Goal: Task Accomplishment & Management: Manage account settings

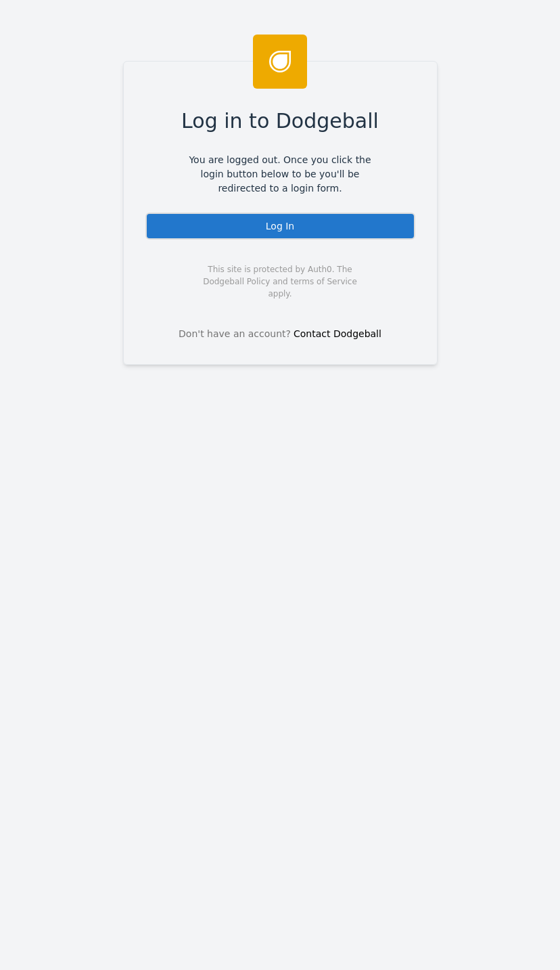
click at [336, 227] on div "Log In" at bounding box center [280, 225] width 270 height 27
click at [353, 217] on div "Log In" at bounding box center [280, 225] width 270 height 27
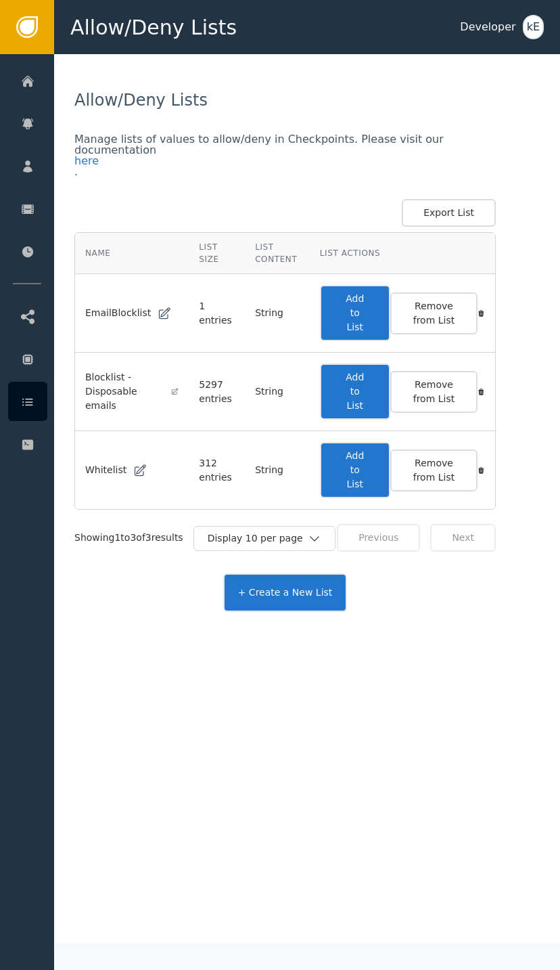
click at [25, 165] on icon at bounding box center [28, 166] width 14 height 15
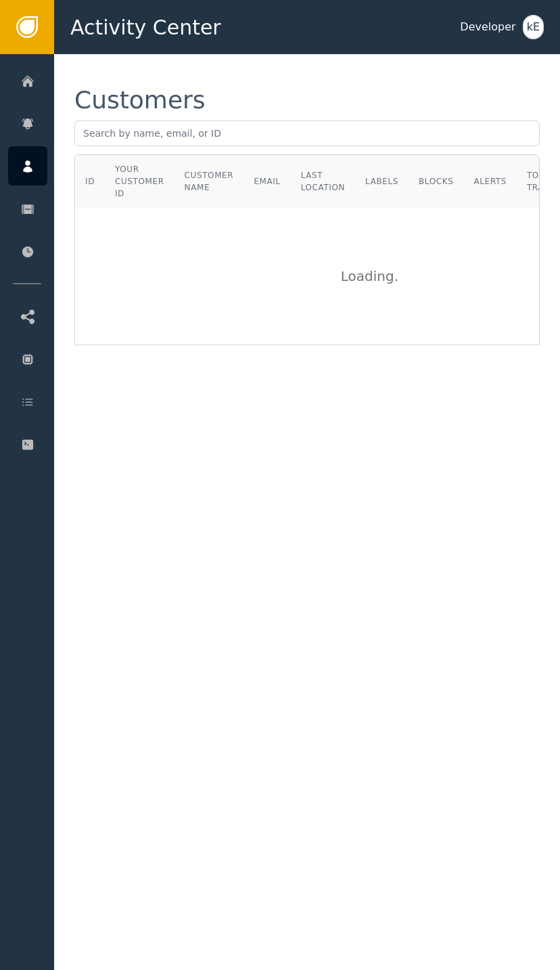
click at [112, 134] on div "Alerts" at bounding box center [132, 123] width 142 height 38
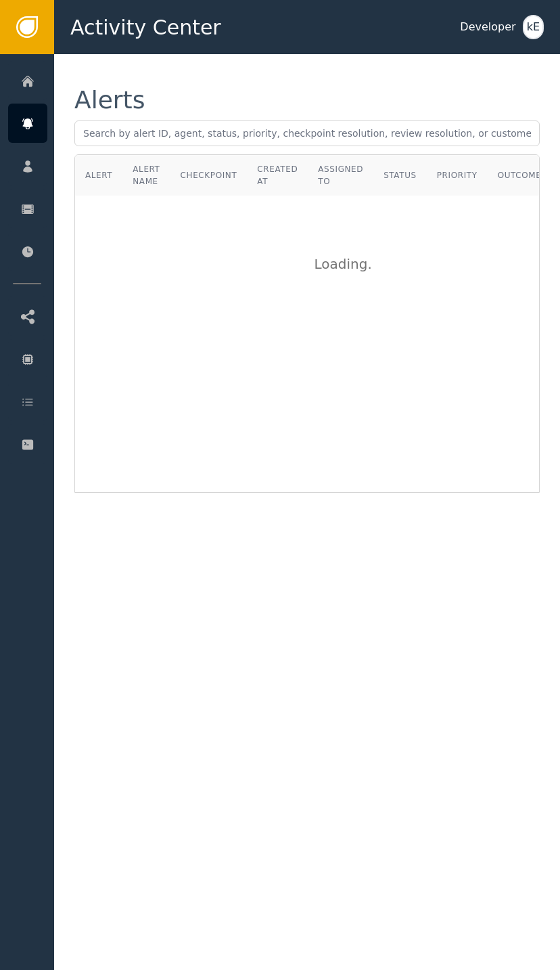
click at [42, 151] on div at bounding box center [27, 165] width 39 height 39
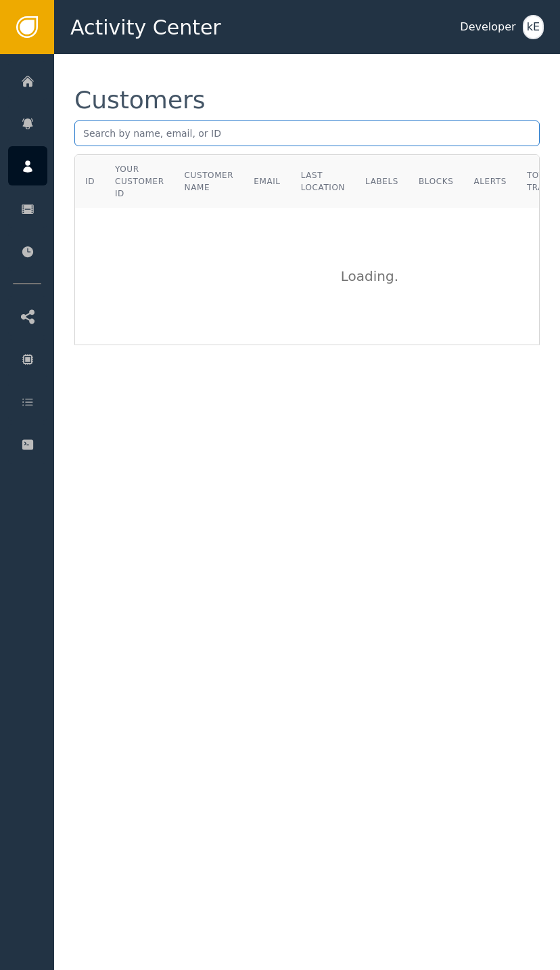
click at [251, 135] on input "text" at bounding box center [307, 133] width 466 height 26
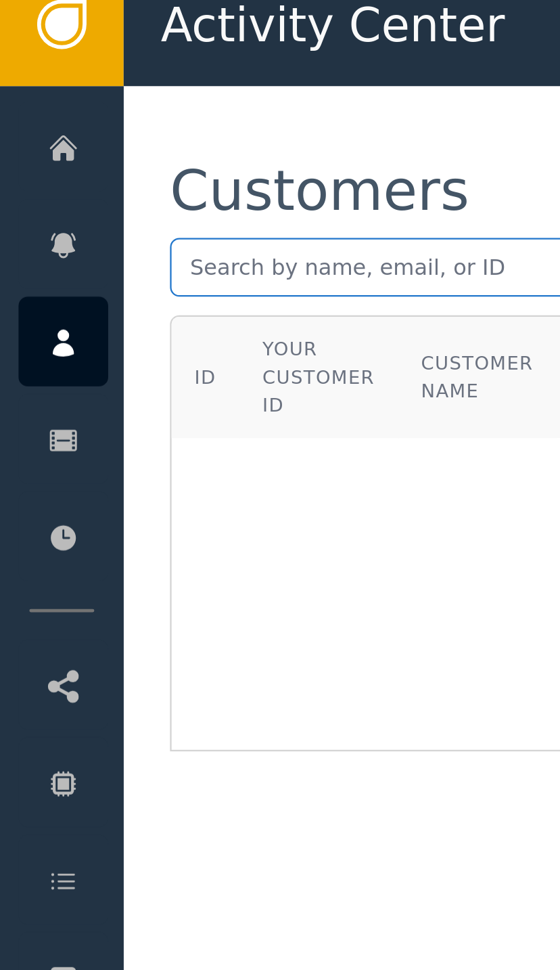
click at [97, 120] on input "text" at bounding box center [307, 133] width 466 height 26
paste input "mailto:[EMAIL_ADDRESS][DOMAIN_NAME]"
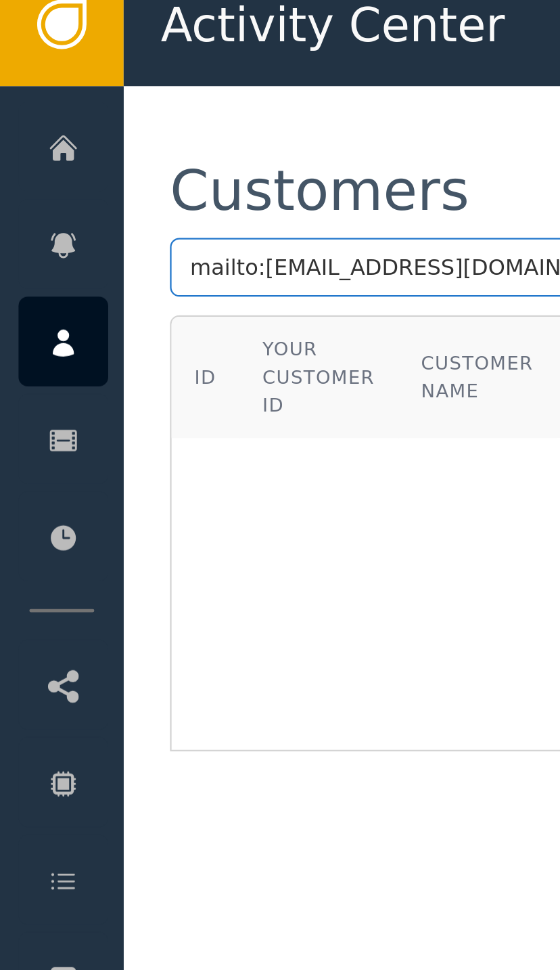
click at [118, 120] on input "mailto:[EMAIL_ADDRESS][DOMAIN_NAME]" at bounding box center [307, 133] width 466 height 26
click at [96, 120] on input "[EMAIL_ADDRESS][DOMAIN_NAME]" at bounding box center [307, 133] width 466 height 26
type input "[EMAIL_ADDRESS][DOMAIN_NAME]"
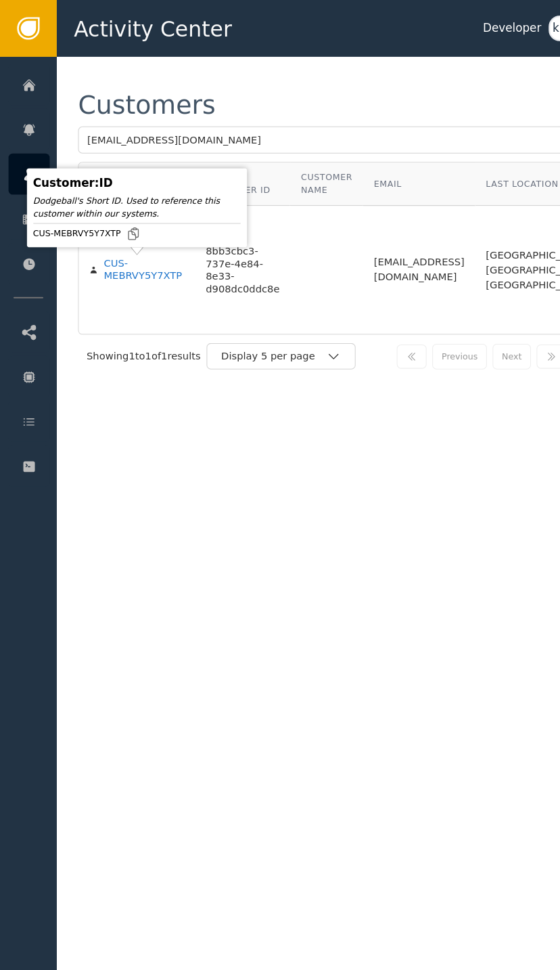
click at [133, 260] on div "CUS-MEBRVY5Y7XTP" at bounding box center [137, 258] width 77 height 24
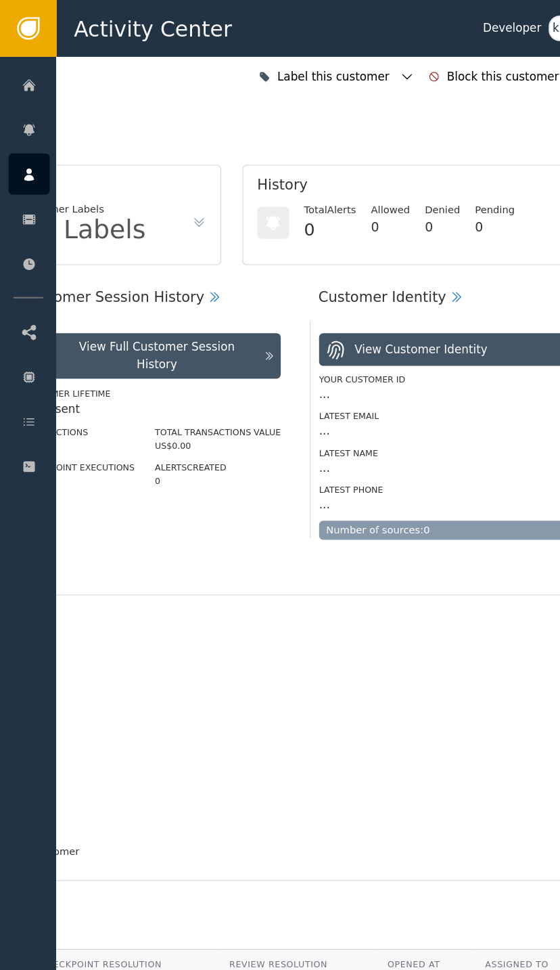
scroll to position [0, 363]
click at [395, 69] on icon "button" at bounding box center [389, 73] width 14 height 14
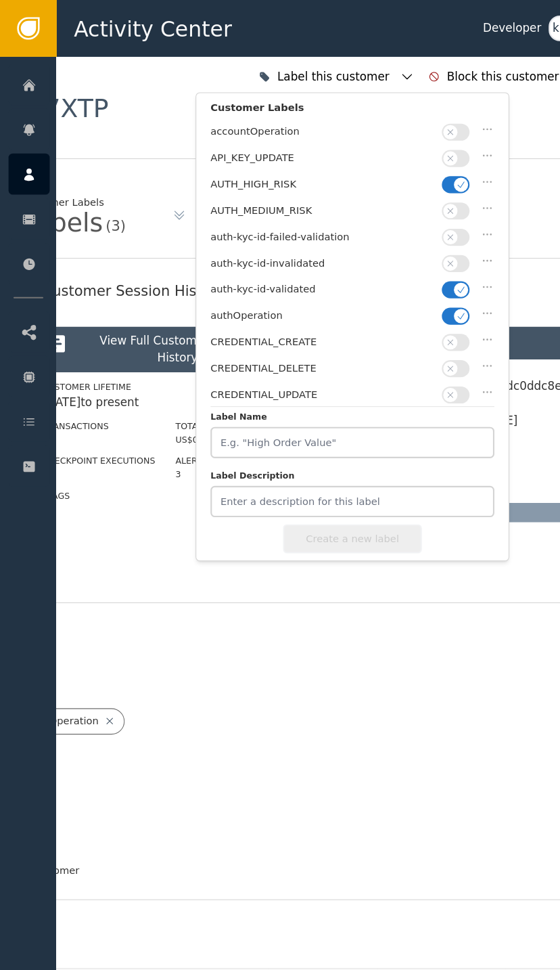
click at [436, 168] on button "button" at bounding box center [435, 176] width 26 height 16
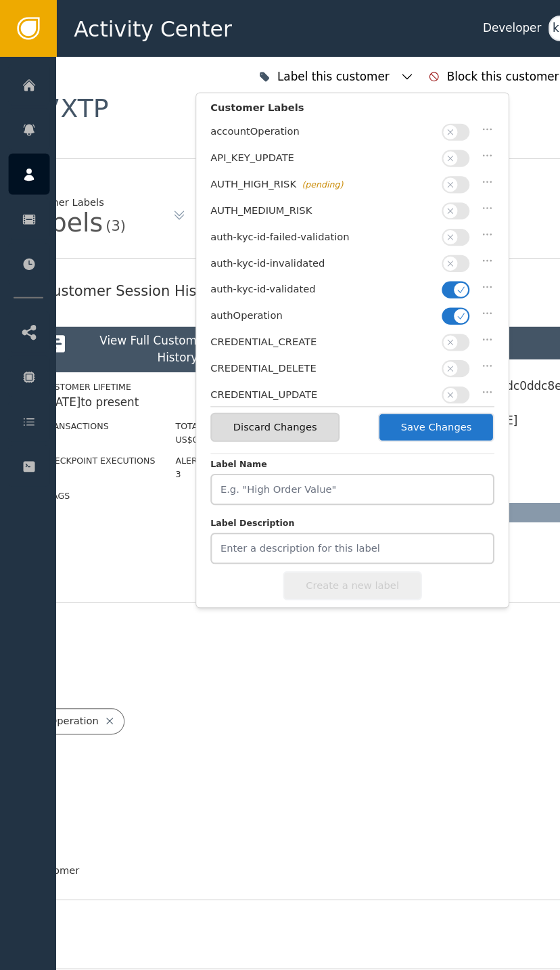
click at [415, 404] on button "Save Changes" at bounding box center [416, 407] width 111 height 28
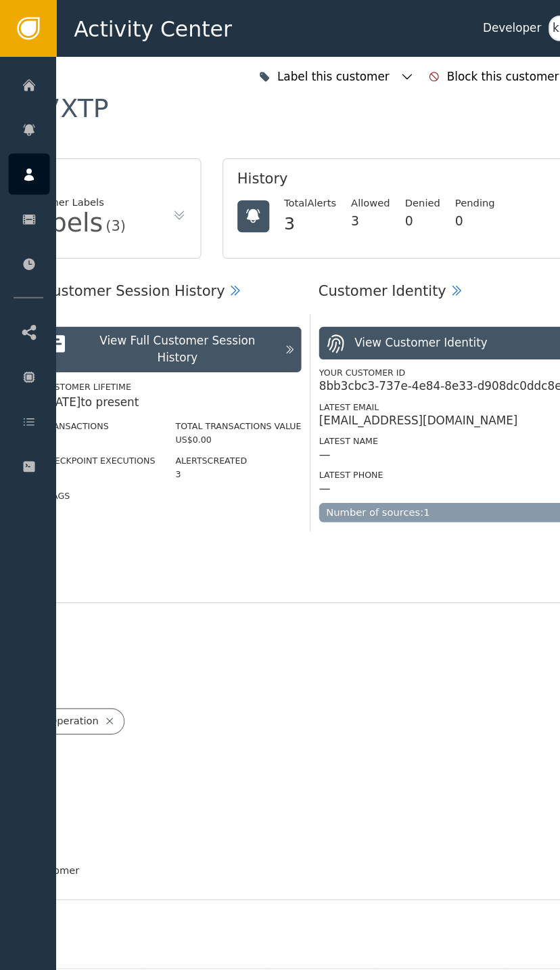
click at [39, 389] on div at bounding box center [27, 401] width 39 height 39
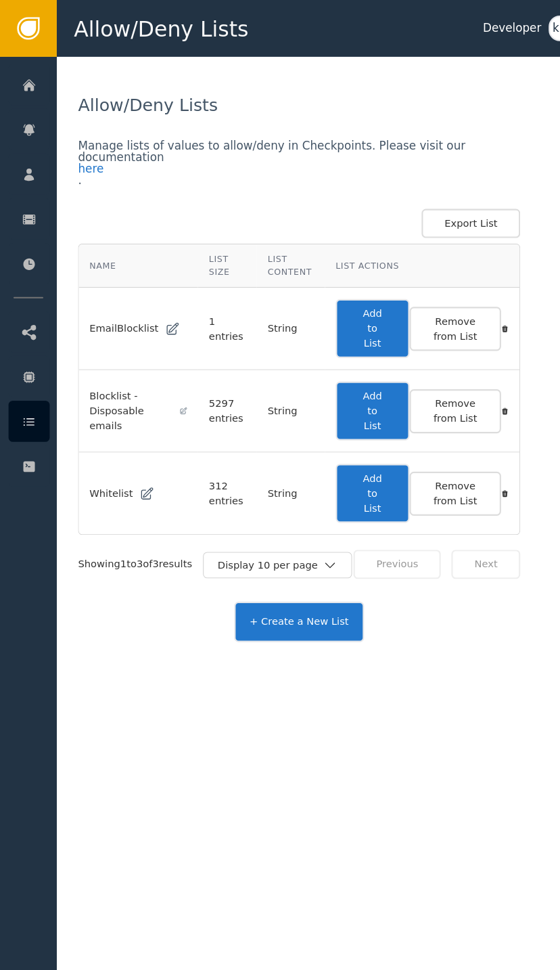
click at [357, 471] on button "Add to List" at bounding box center [355, 470] width 70 height 56
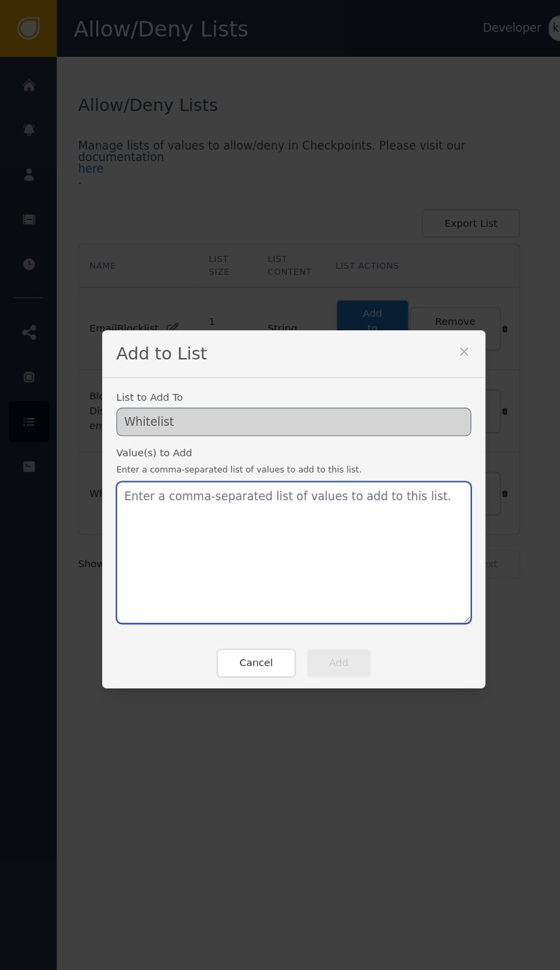
click at [212, 488] on textarea at bounding box center [280, 526] width 338 height 135
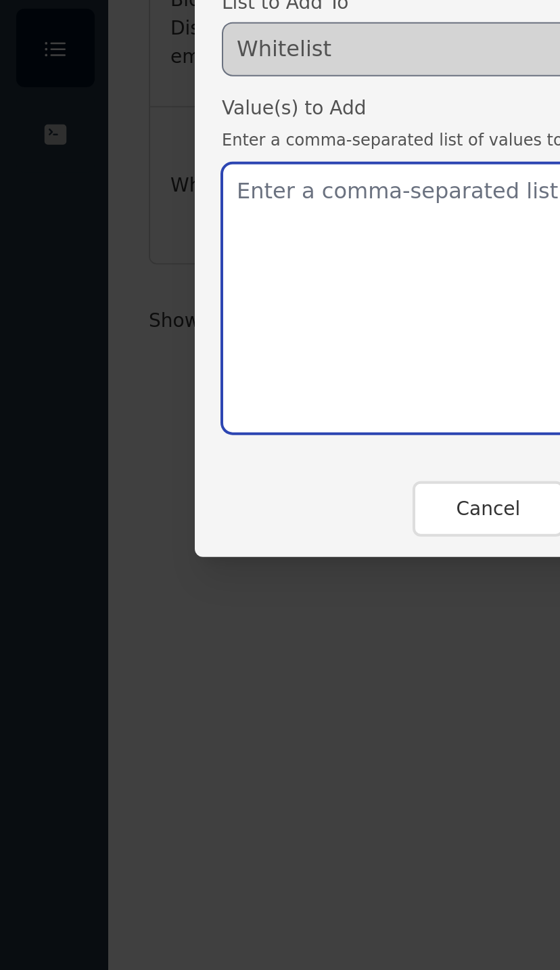
paste textarea "[EMAIL_ADDRESS][DOMAIN_NAME]"
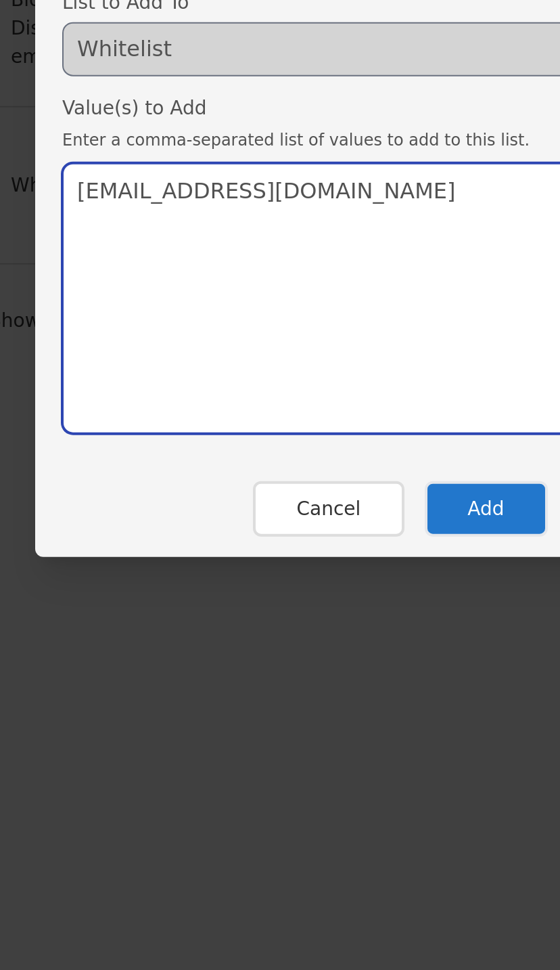
type textarea "[EMAIL_ADDRESS][DOMAIN_NAME]"
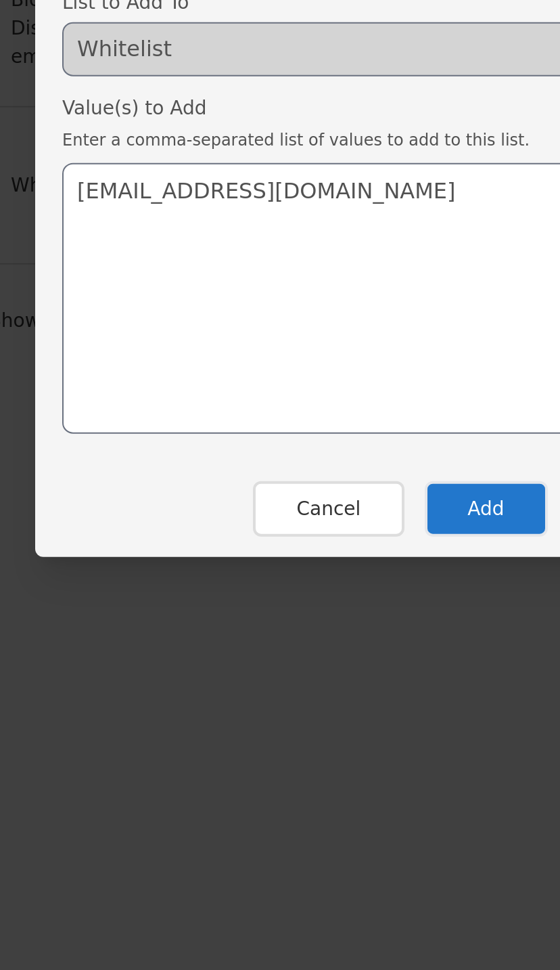
click at [292, 618] on button "Add" at bounding box center [323, 632] width 62 height 28
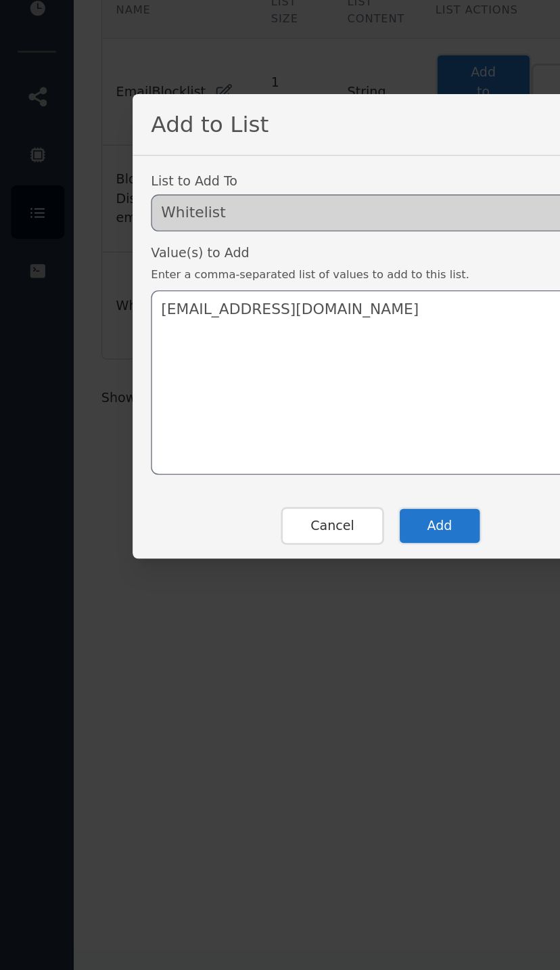
click at [321, 618] on button "Add" at bounding box center [323, 632] width 62 height 28
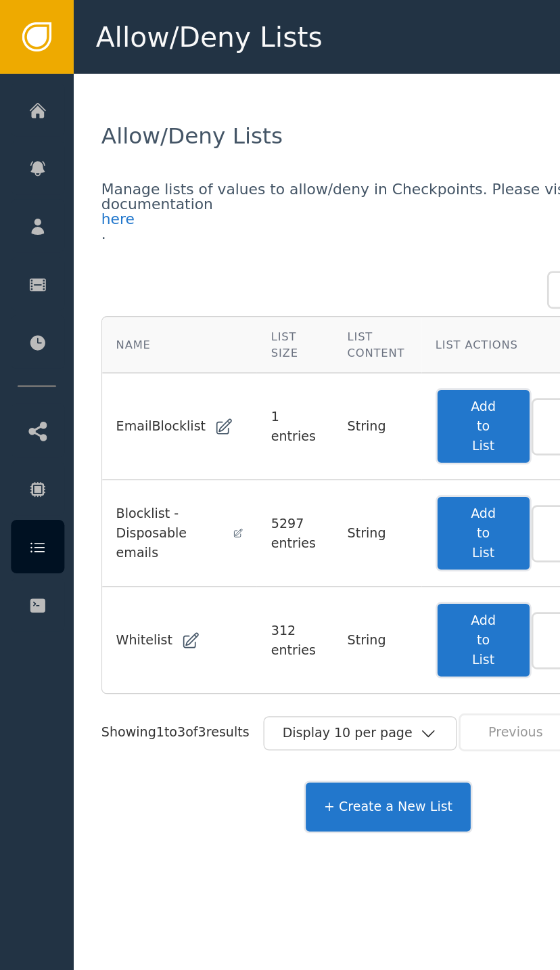
click at [127, 156] on div "Customers" at bounding box center [132, 166] width 142 height 38
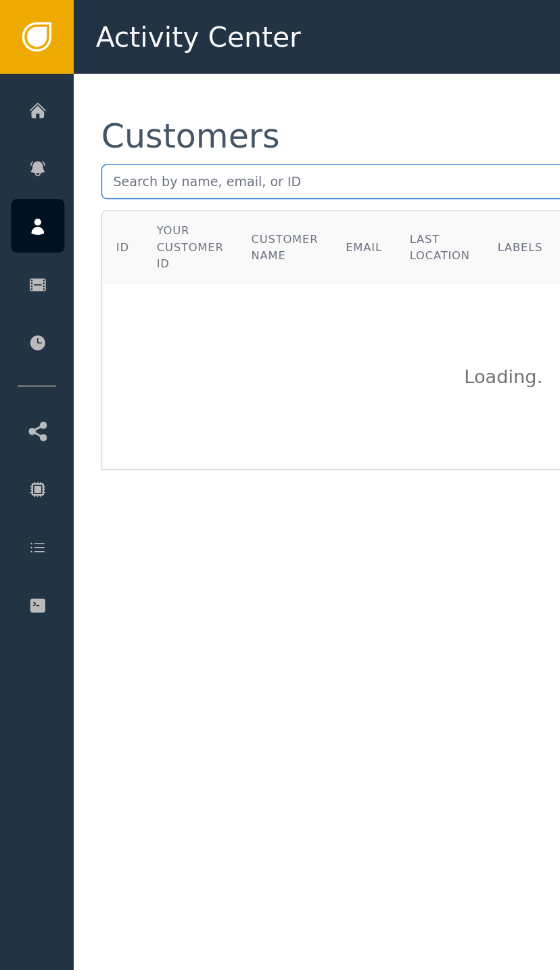
click at [203, 125] on input "text" at bounding box center [307, 133] width 466 height 26
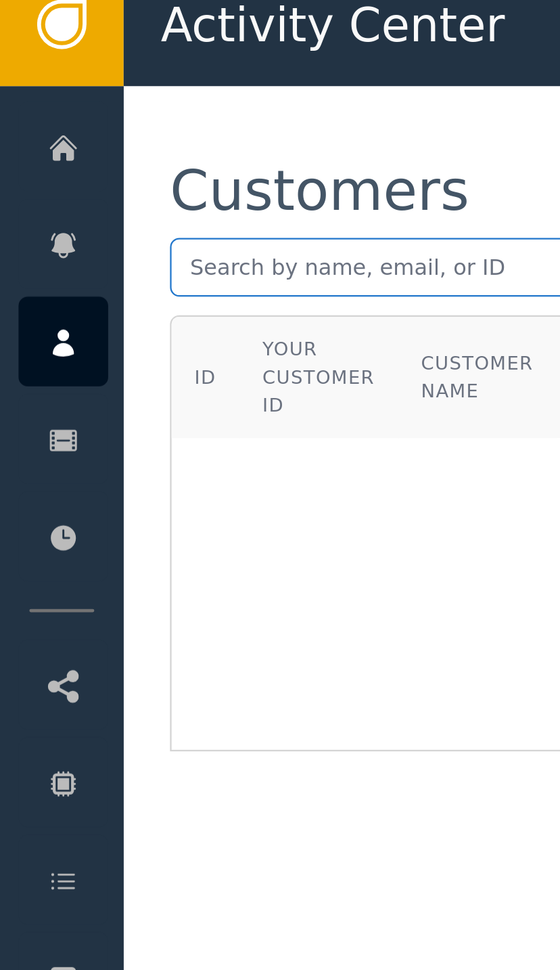
click at [99, 120] on input "text" at bounding box center [307, 133] width 466 height 26
paste input "[EMAIL_ADDRESS]"
type input "[EMAIL_ADDRESS]"
